Goal: Information Seeking & Learning: Learn about a topic

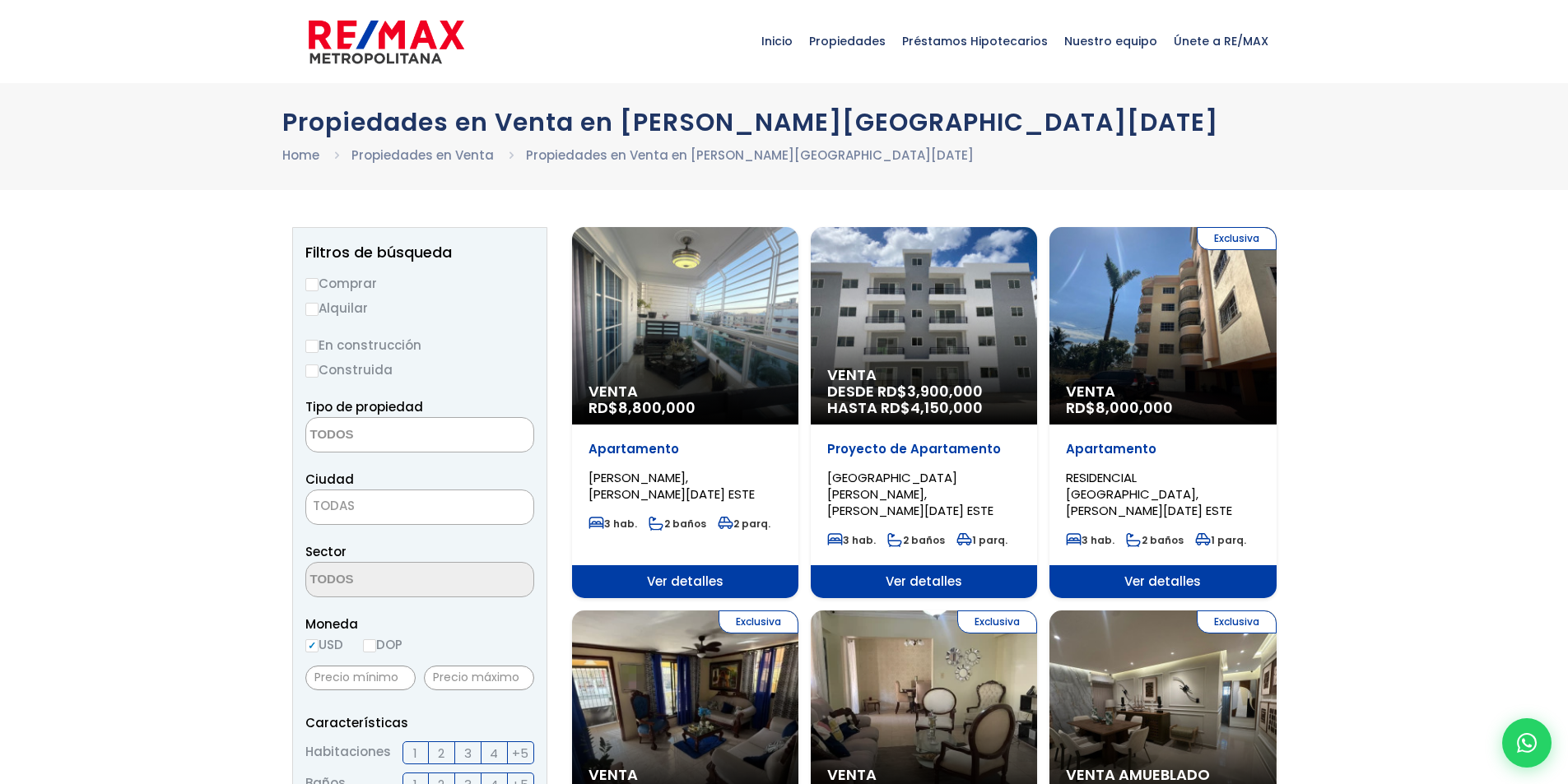
select select
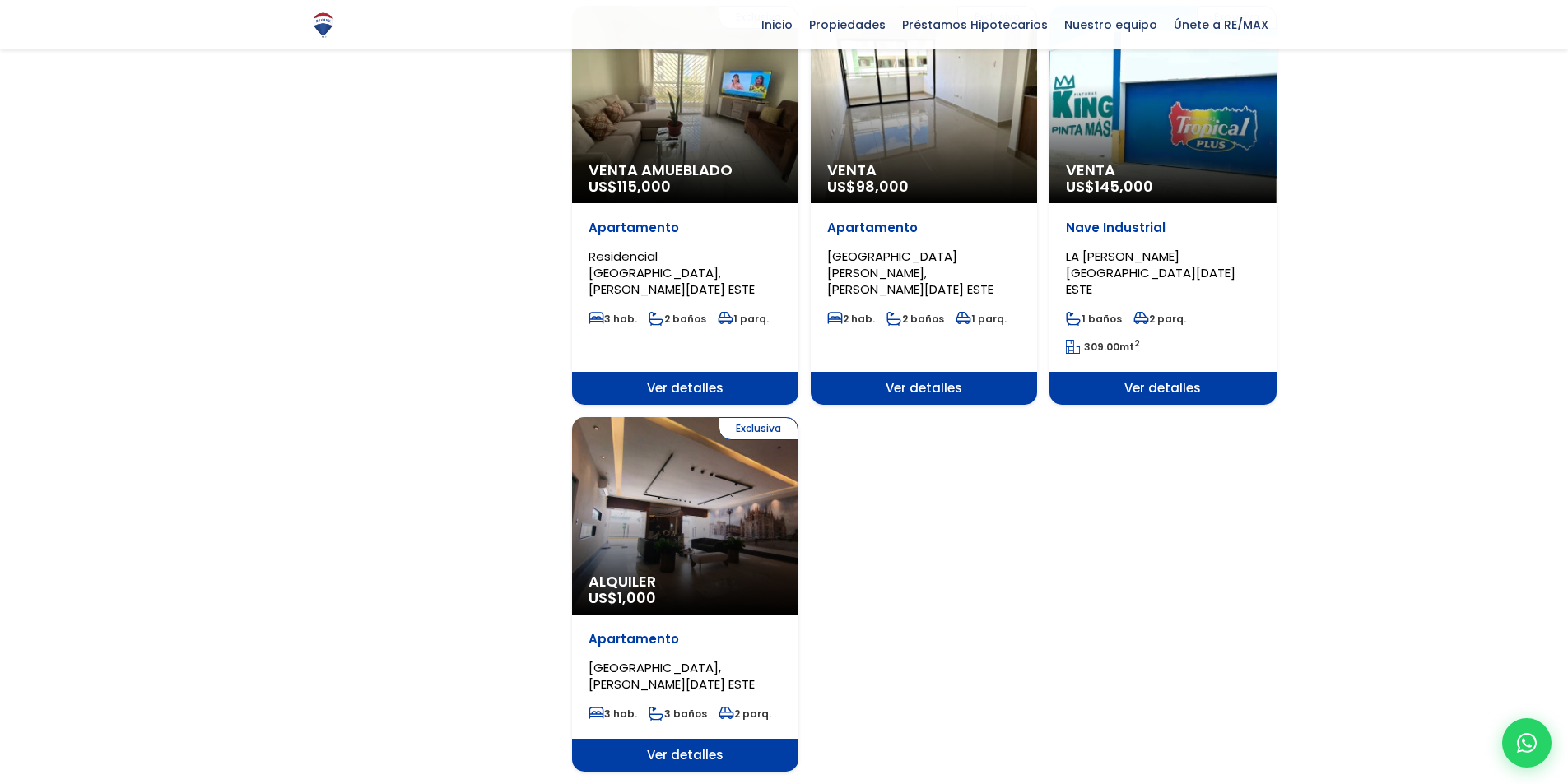
scroll to position [1892, 0]
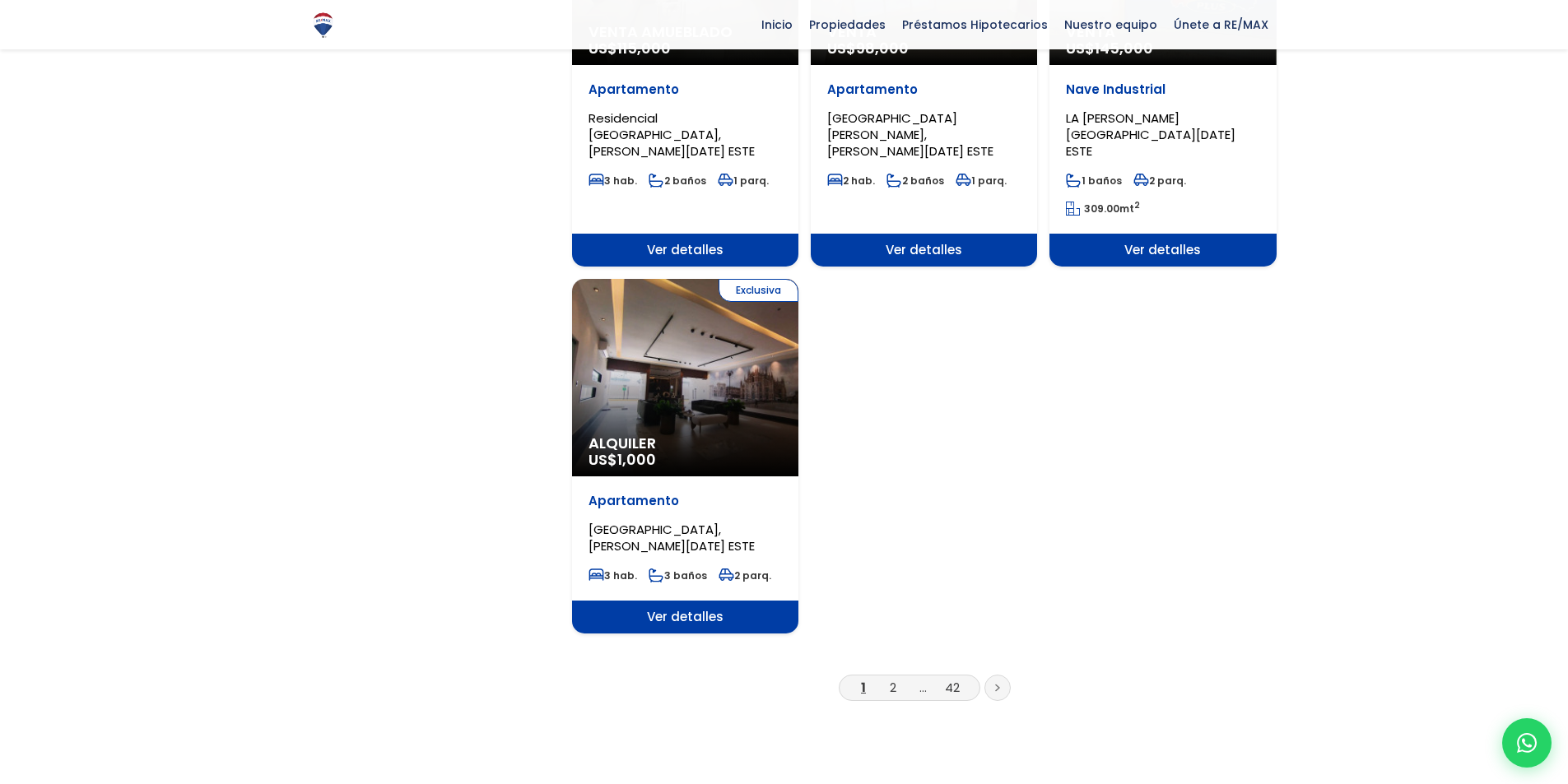
click at [901, 677] on li "2" at bounding box center [893, 687] width 27 height 20
click at [988, 674] on link at bounding box center [997, 687] width 27 height 27
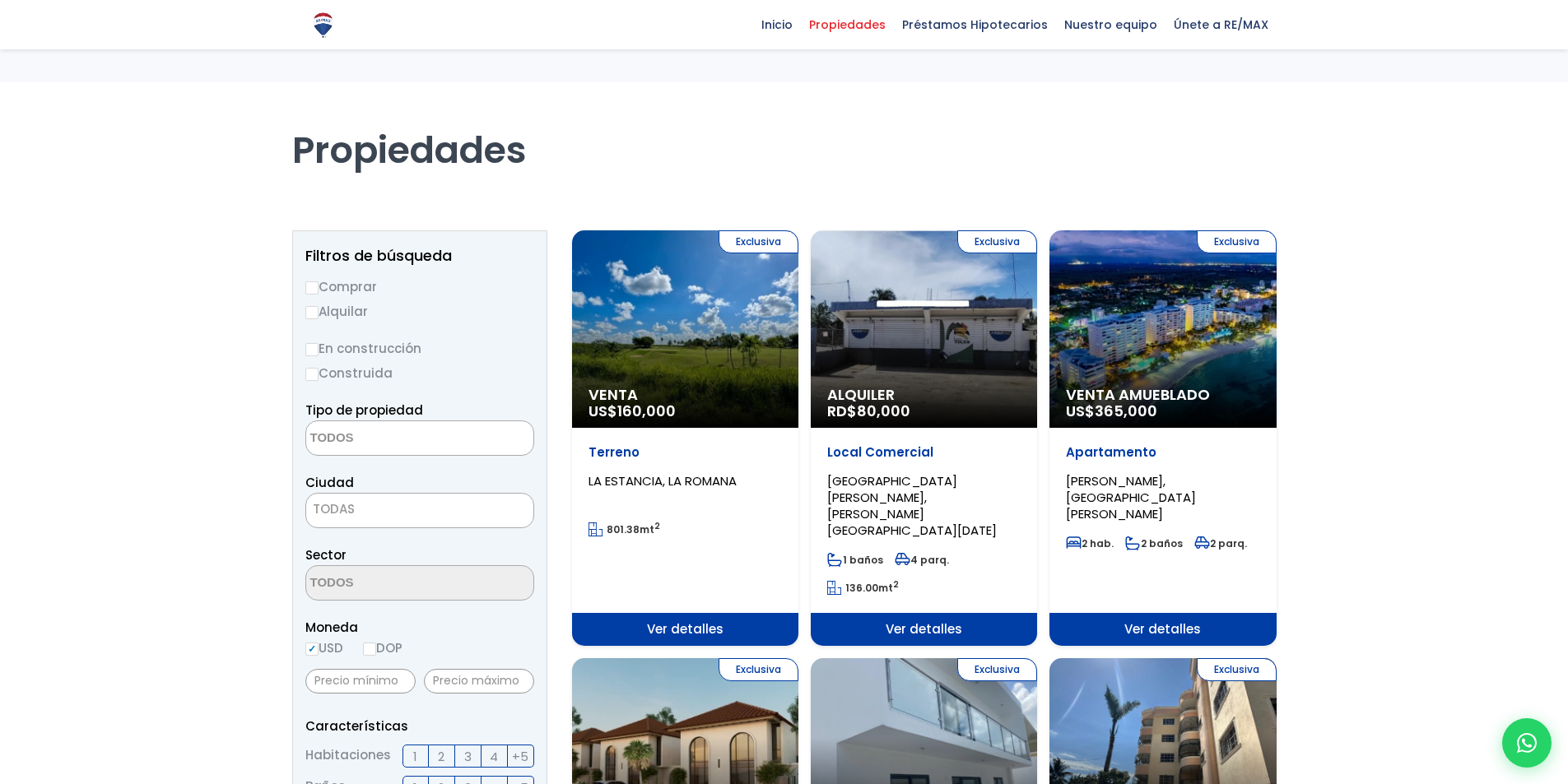
select select
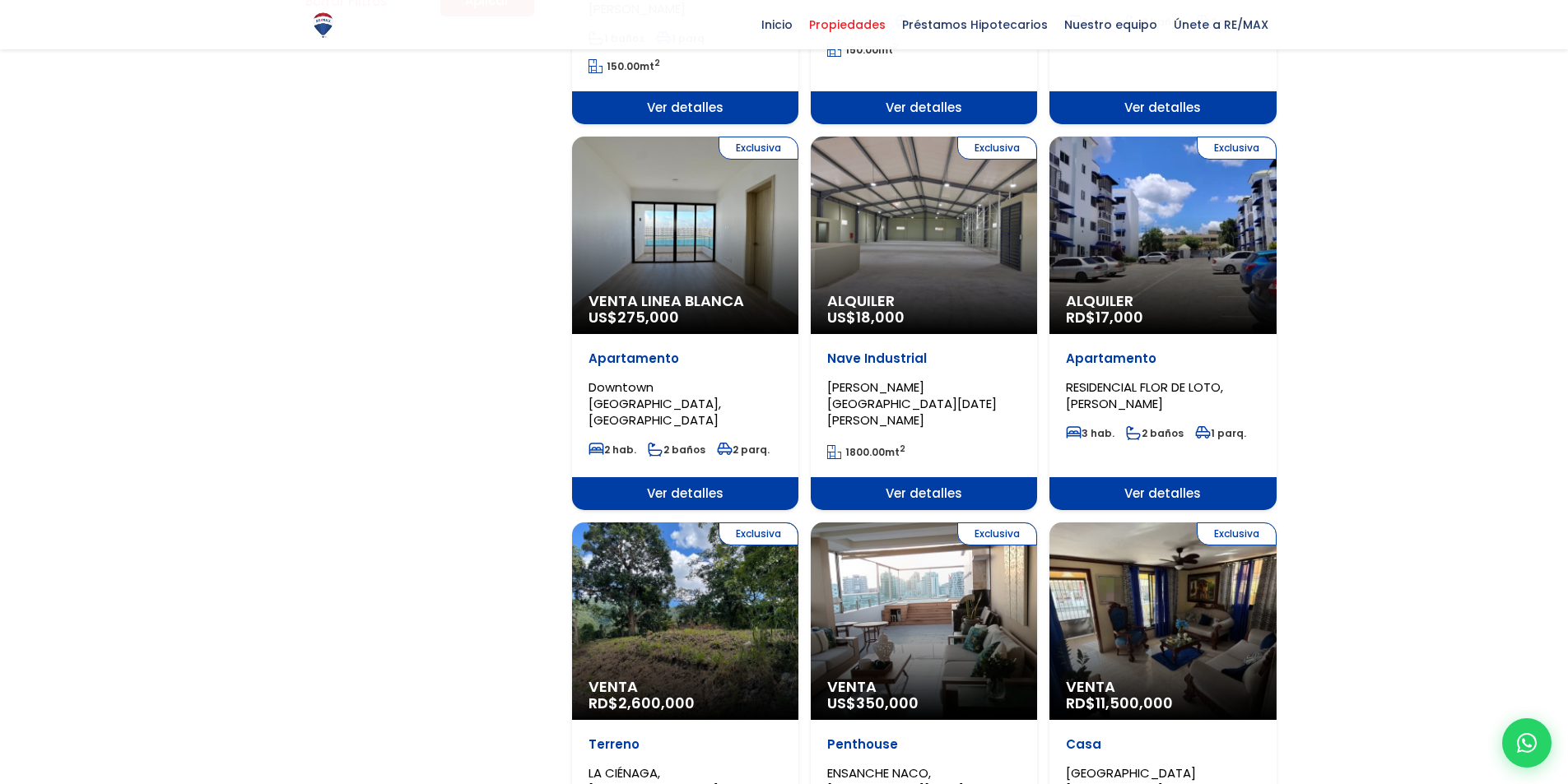
scroll to position [1563, 0]
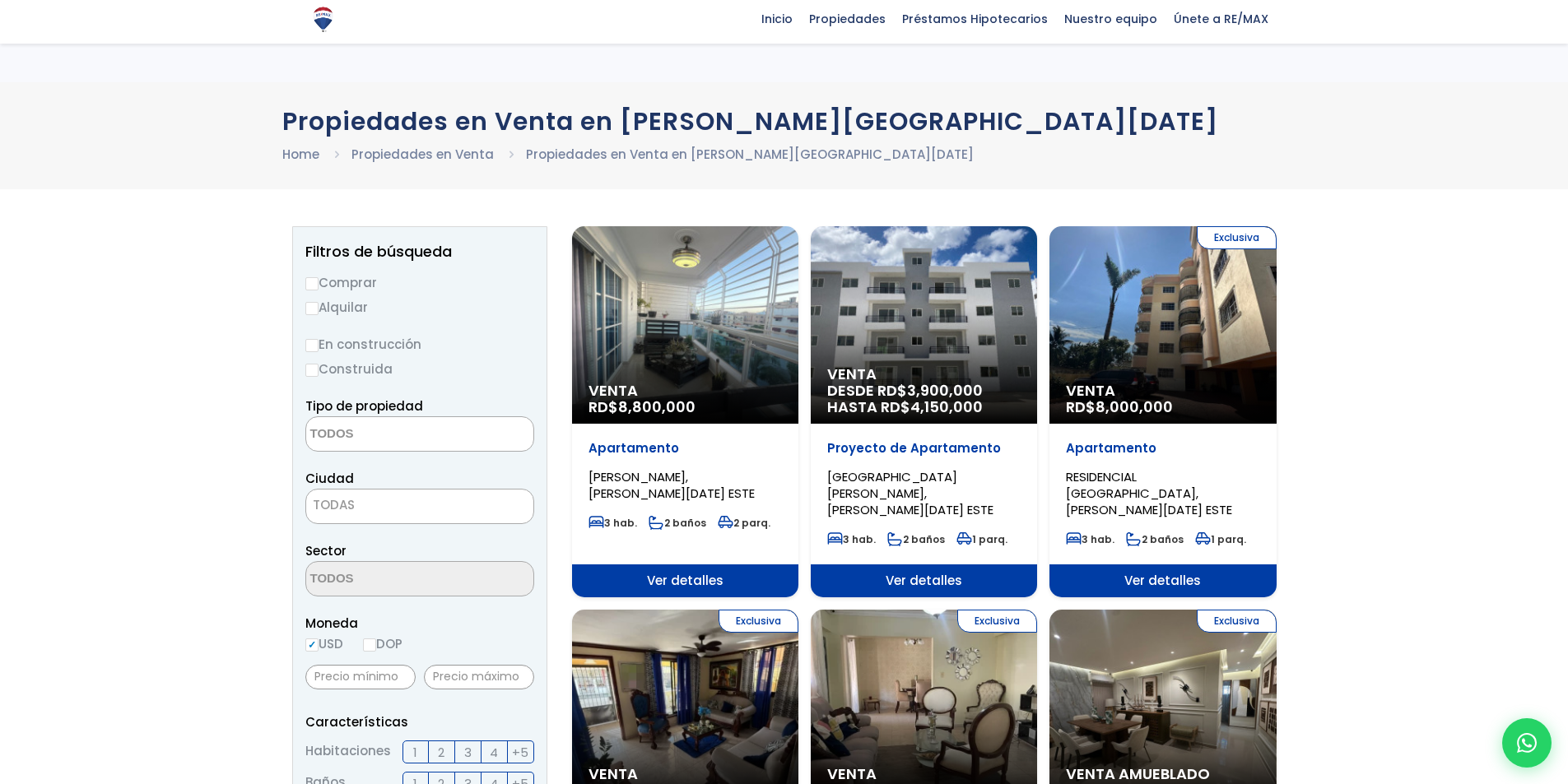
select select
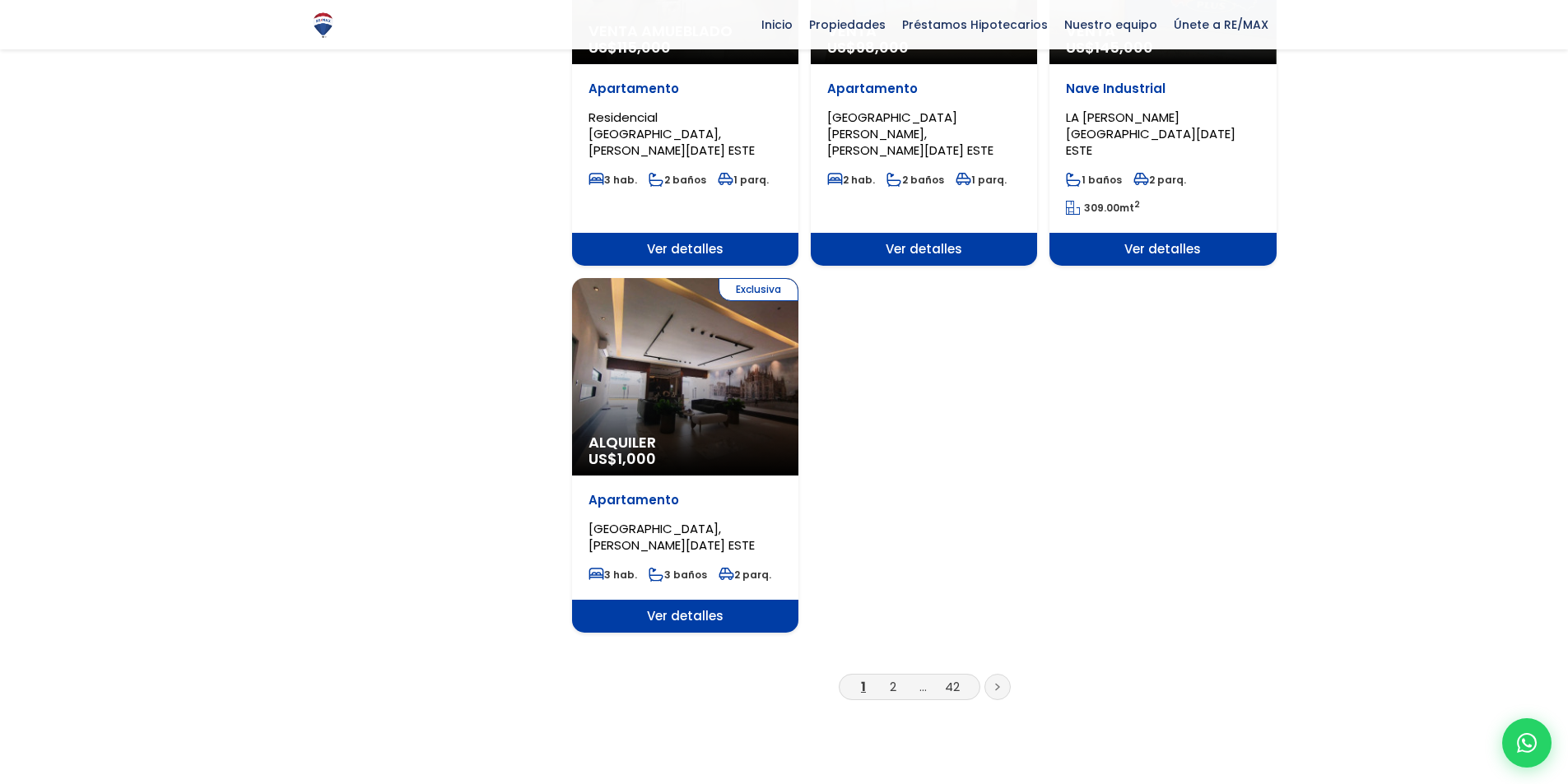
scroll to position [1892, 0]
